Goal: Task Accomplishment & Management: Manage account settings

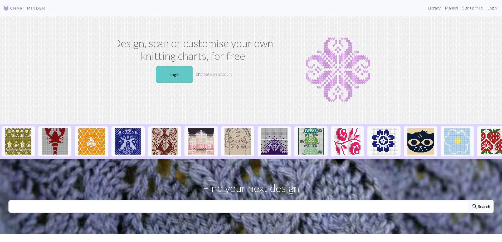
click at [172, 77] on link "Login" at bounding box center [174, 74] width 37 height 16
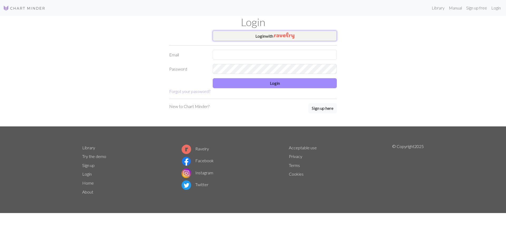
click at [262, 35] on button "Login with" at bounding box center [275, 36] width 124 height 11
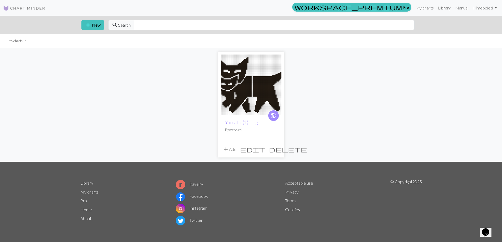
click at [239, 91] on img at bounding box center [251, 85] width 61 height 61
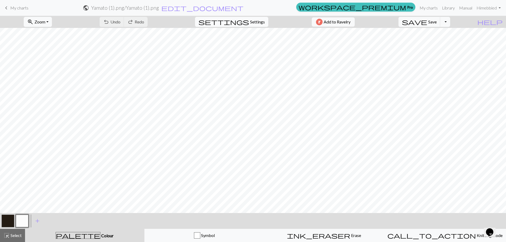
click at [250, 22] on span "Settings" at bounding box center [257, 22] width 15 height 6
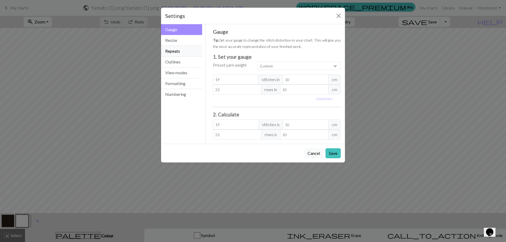
click at [178, 49] on button "Repeats" at bounding box center [181, 51] width 41 height 11
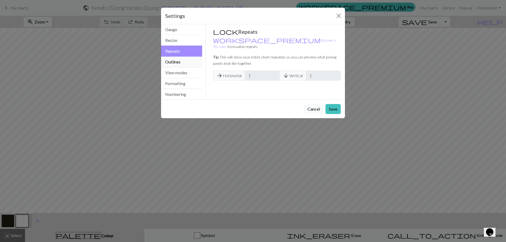
click at [178, 63] on button "Outlines" at bounding box center [181, 62] width 41 height 11
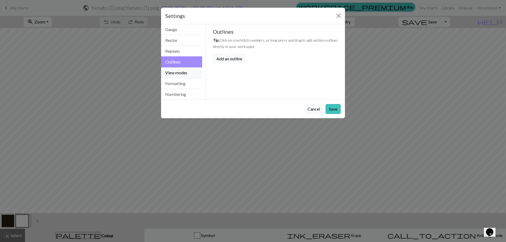
click at [183, 72] on button "View modes" at bounding box center [181, 72] width 41 height 11
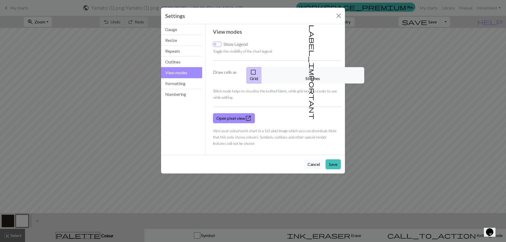
click at [216, 43] on input "Show Legend" at bounding box center [217, 44] width 8 height 4
checkbox input "true"
click at [178, 87] on button "Formatting" at bounding box center [181, 83] width 41 height 11
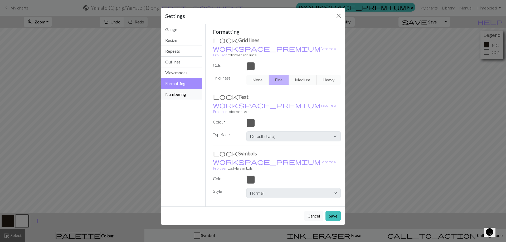
click at [177, 94] on button "Numbering" at bounding box center [181, 94] width 41 height 11
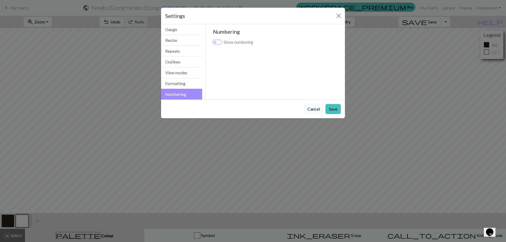
click at [215, 41] on input "Show numbering" at bounding box center [217, 42] width 8 height 4
checkbox input "true"
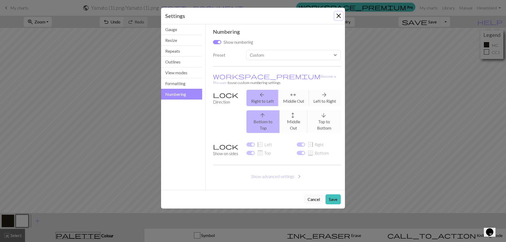
click at [339, 16] on button "Close" at bounding box center [338, 16] width 8 height 8
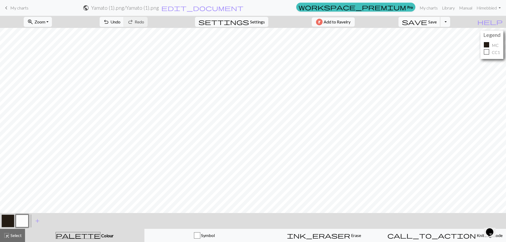
click at [436, 21] on span "Save" at bounding box center [432, 21] width 8 height 5
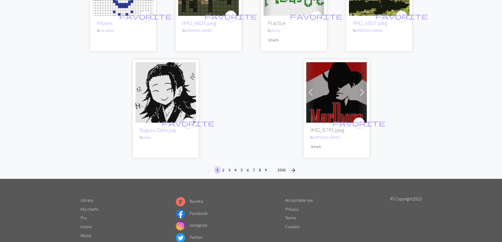
scroll to position [1345, 0]
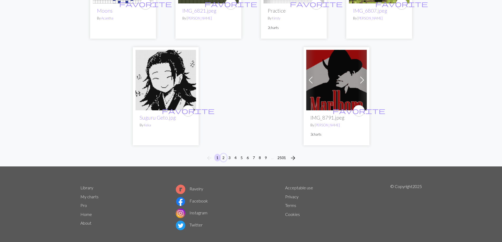
click at [223, 154] on button "2" at bounding box center [223, 158] width 6 height 8
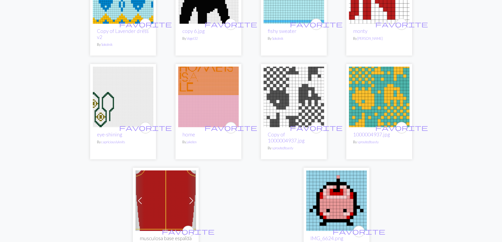
scroll to position [1211, 0]
